Goal: Task Accomplishment & Management: Manage account settings

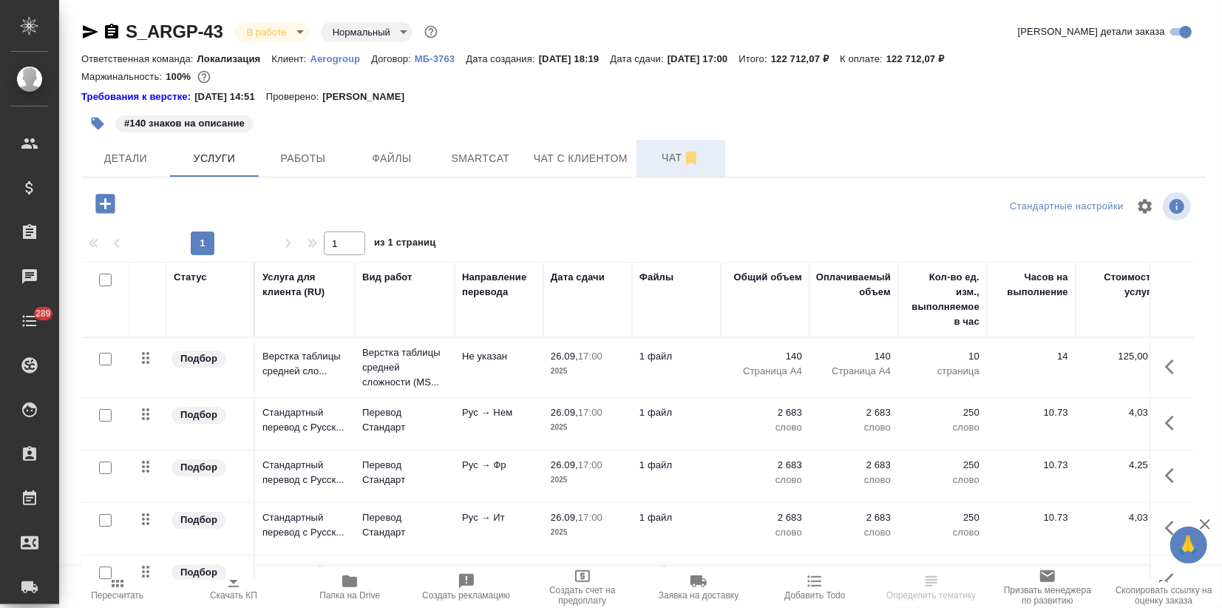
click at [655, 152] on span "Чат" at bounding box center [680, 158] width 71 height 18
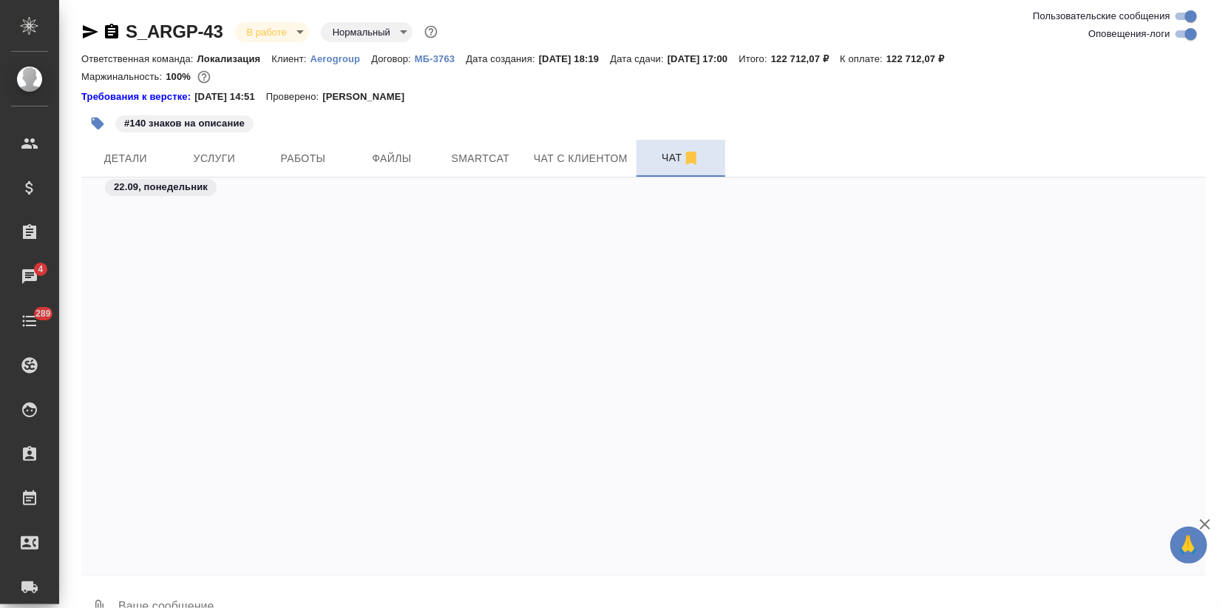
scroll to position [1874, 0]
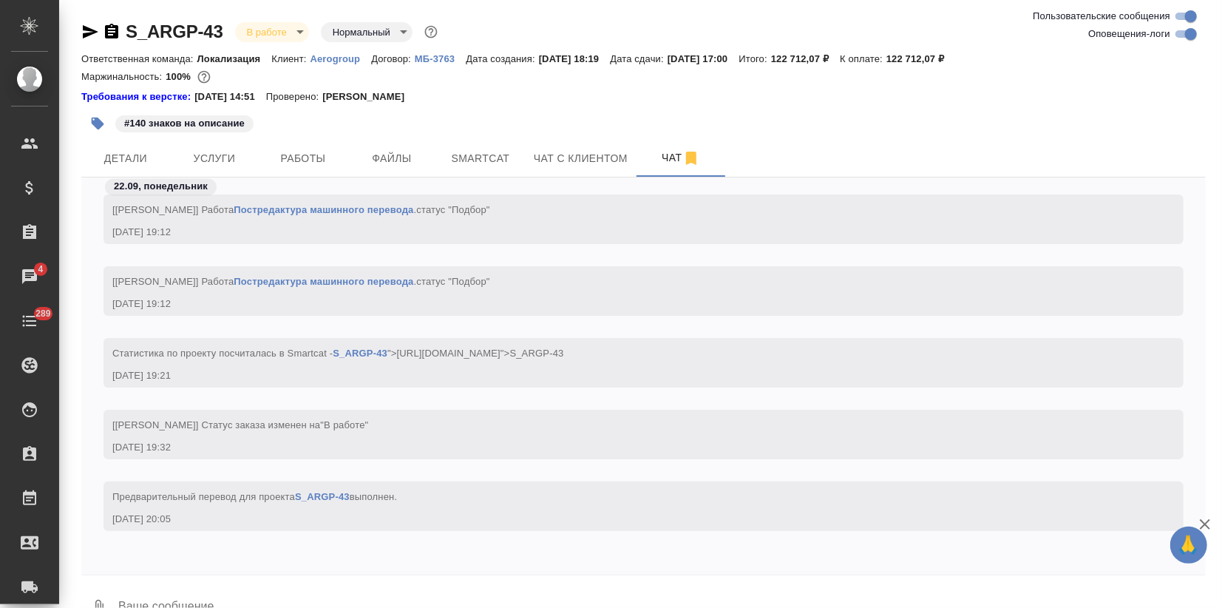
click at [1177, 30] on input "Оповещения-логи" at bounding box center [1190, 34] width 53 height 18
checkbox input "false"
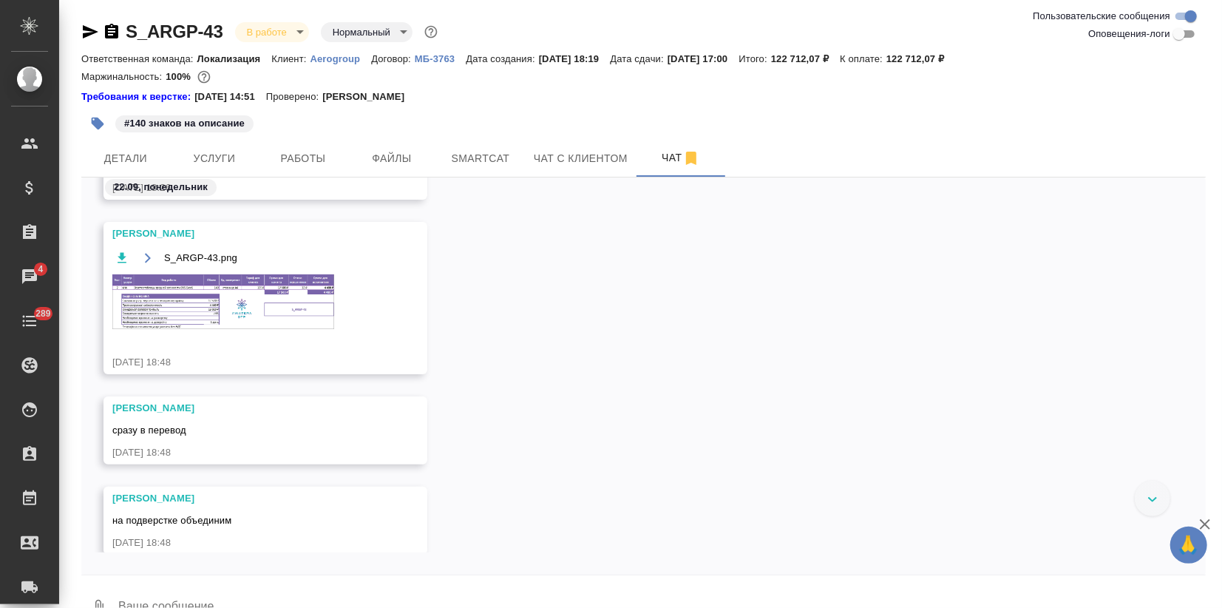
scroll to position [188, 0]
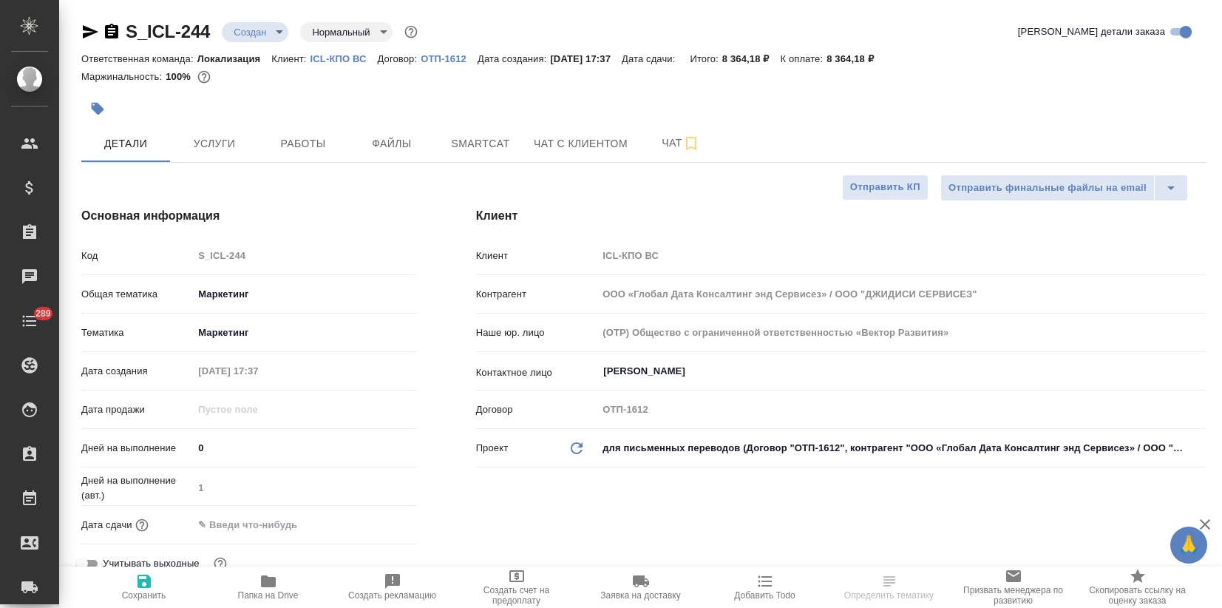
select select "RU"
type textarea "x"
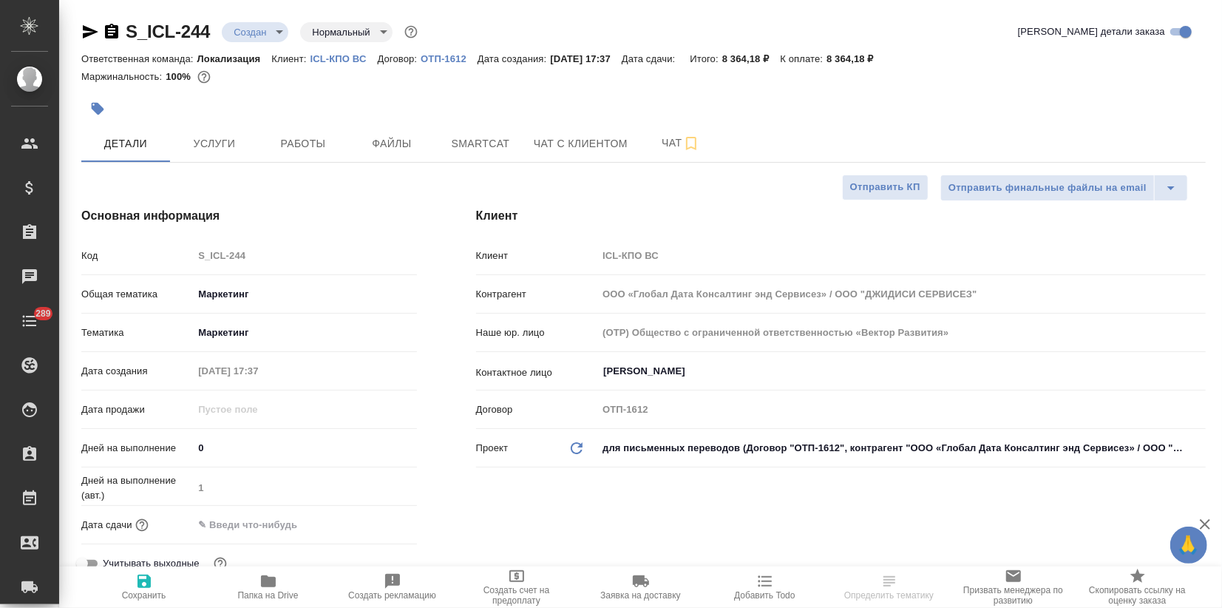
type textarea "x"
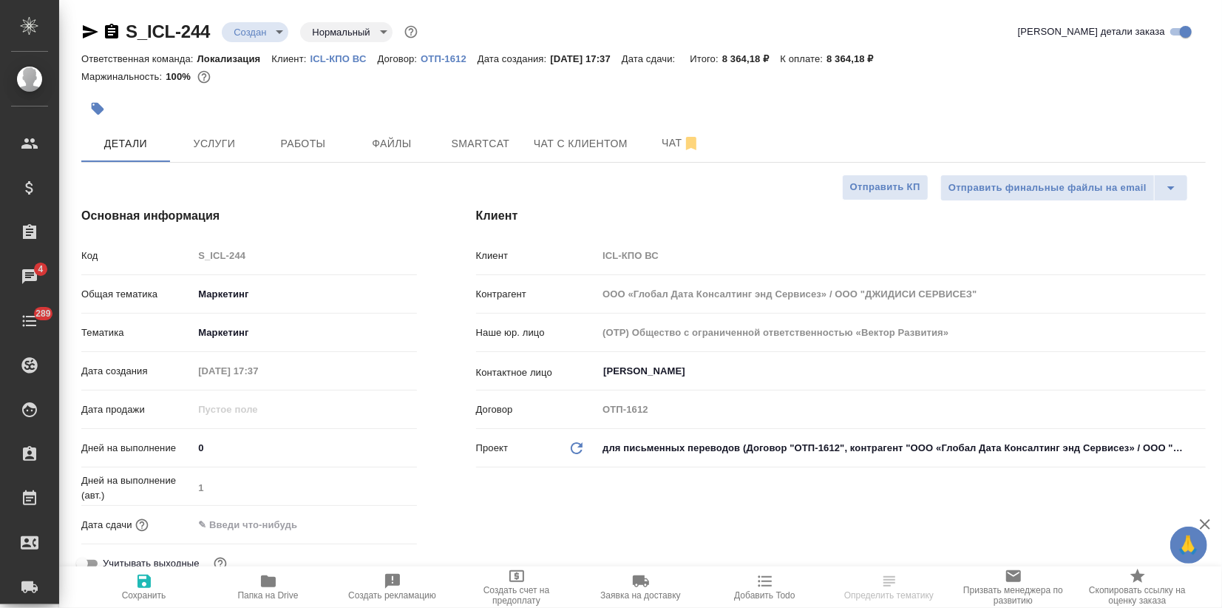
select select "RU"
